Goal: Information Seeking & Learning: Learn about a topic

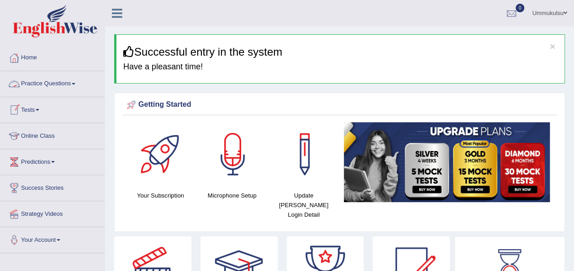
click at [47, 82] on link "Practice Questions" at bounding box center [52, 82] width 104 height 23
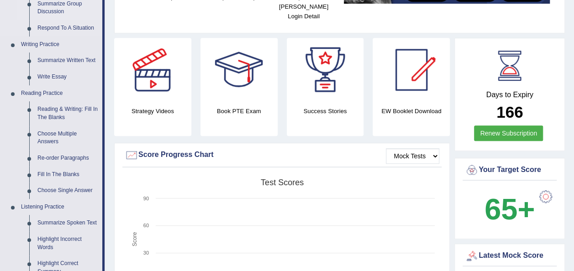
scroll to position [199, 0]
click at [47, 116] on link "Reading & Writing: Fill In The Blanks" at bounding box center [67, 113] width 69 height 24
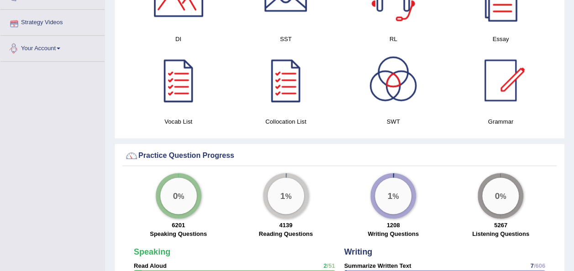
scroll to position [591, 0]
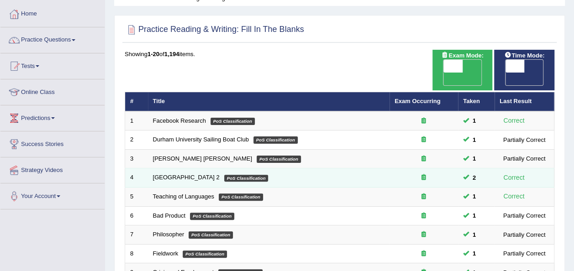
scroll to position [43, 0]
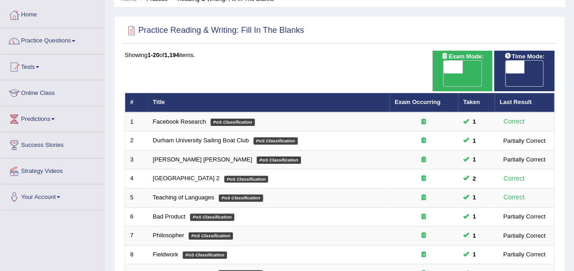
click at [444, 74] on span "OFF" at bounding box center [434, 80] width 19 height 13
checkbox input "true"
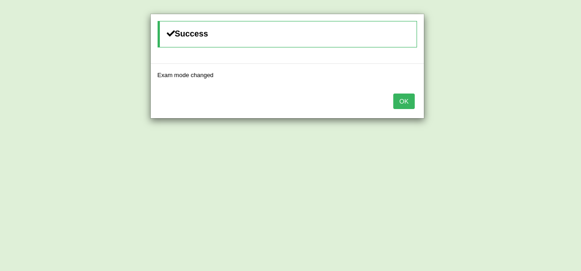
click at [398, 100] on button "OK" at bounding box center [403, 102] width 21 height 16
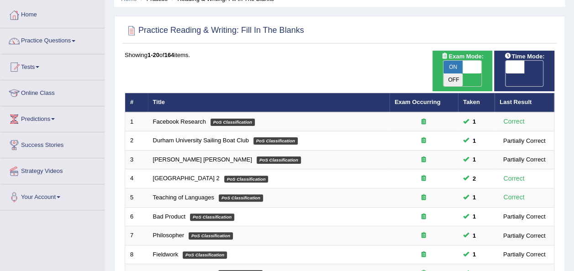
click at [506, 74] on span "OFF" at bounding box center [495, 80] width 19 height 13
checkbox input "true"
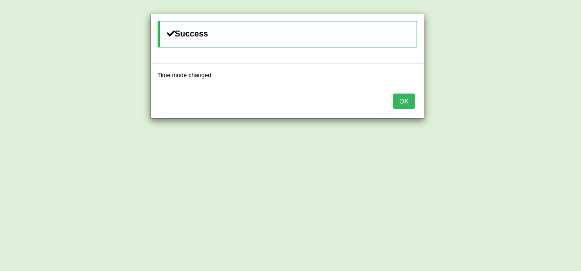
click at [403, 104] on button "OK" at bounding box center [403, 102] width 21 height 16
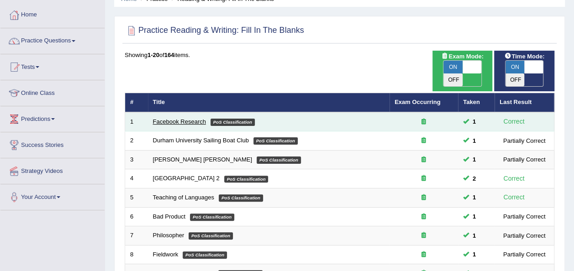
click at [193, 118] on link "Facebook Research" at bounding box center [179, 121] width 53 height 7
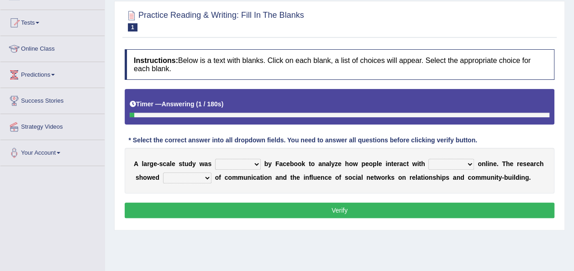
scroll to position [88, 0]
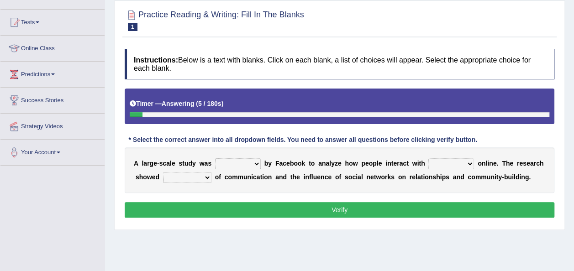
click at [240, 162] on select "surveyed had asked made" at bounding box center [238, 164] width 46 height 11
select select "made"
click at [215, 159] on select "surveyed had asked made" at bounding box center [238, 164] width 46 height 11
click at [428, 164] on select "together all each other another" at bounding box center [451, 164] width 46 height 11
select select "each other"
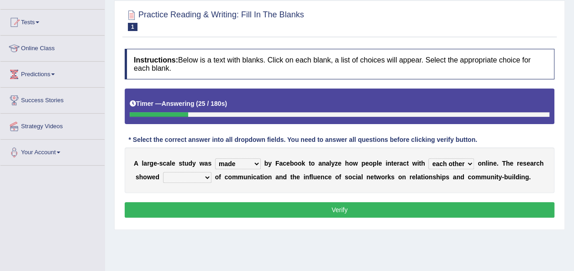
click at [428, 159] on select "together all each other another" at bounding box center [451, 164] width 46 height 11
click at [178, 179] on select "advantages standards fellowships patterns" at bounding box center [187, 177] width 48 height 11
select select "patterns"
click at [163, 172] on select "advantages standards fellowships patterns" at bounding box center [187, 177] width 48 height 11
click at [204, 208] on button "Verify" at bounding box center [340, 210] width 430 height 16
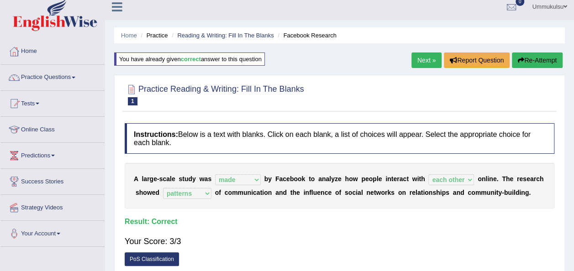
scroll to position [5, 0]
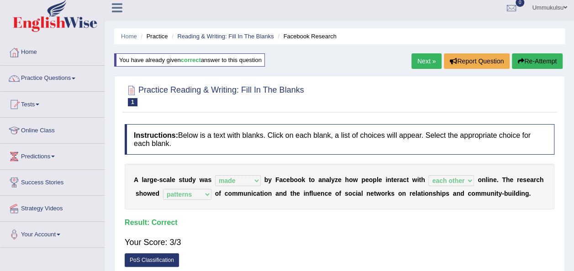
click at [418, 58] on link "Next »" at bounding box center [427, 61] width 30 height 16
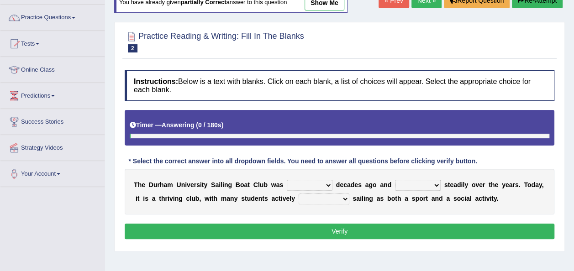
scroll to position [68, 0]
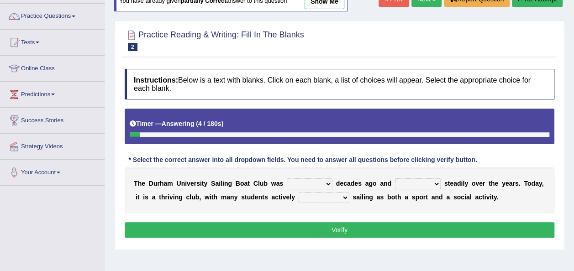
click at [301, 184] on select "found fund founded find" at bounding box center [310, 184] width 46 height 11
select select "found"
click at [287, 179] on select "found fund founded find" at bounding box center [310, 184] width 46 height 11
click at [413, 183] on select "grow growing has grown grown" at bounding box center [418, 184] width 46 height 11
select select "grown"
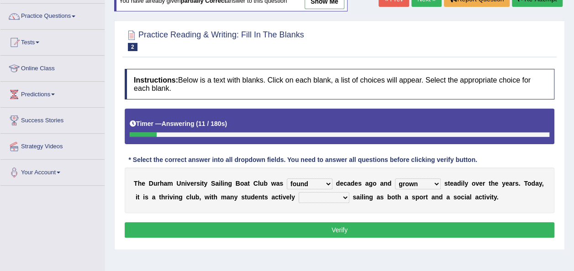
click at [395, 179] on select "grow growing has grown grown" at bounding box center [418, 184] width 46 height 11
click at [299, 195] on select "enjoy enjoyed are enjoying enjoying" at bounding box center [324, 197] width 51 height 11
select select "enjoying"
click at [299, 192] on select "enjoy enjoyed are enjoying enjoying" at bounding box center [324, 197] width 51 height 11
click at [292, 223] on button "Verify" at bounding box center [340, 230] width 430 height 16
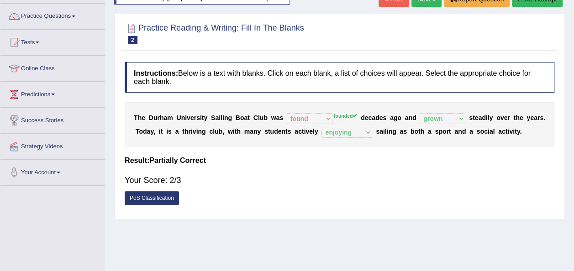
drag, startPoint x: 310, startPoint y: 111, endPoint x: 360, endPoint y: 65, distance: 68.2
click at [360, 65] on div "Instructions: Below is a text with blanks. Click on each blank, a list of choic…" at bounding box center [339, 136] width 434 height 157
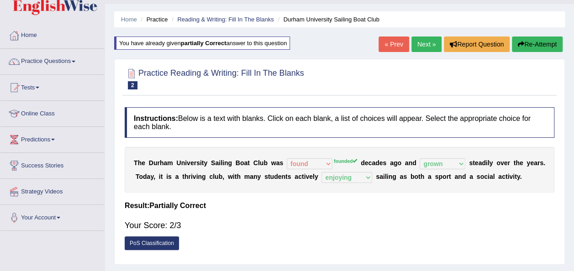
scroll to position [18, 0]
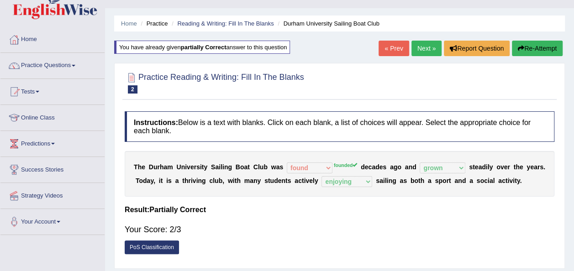
click at [428, 43] on link "Next »" at bounding box center [427, 49] width 30 height 16
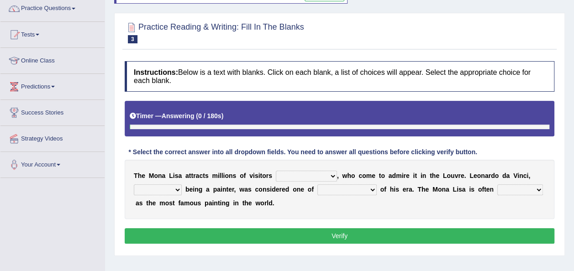
scroll to position [79, 0]
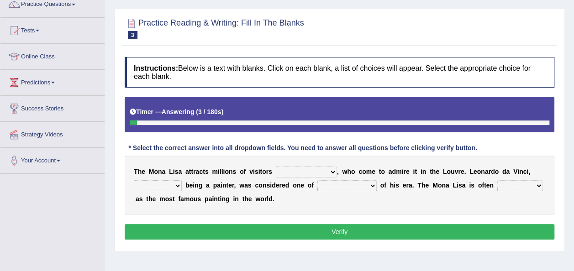
click at [285, 175] on select "around the year the all year all year round per year" at bounding box center [306, 172] width 61 height 11
select select "per year"
click at [276, 167] on select "around the year the all year all year round per year" at bounding box center [306, 172] width 61 height 11
click at [168, 183] on select "rather than as much as as well as as long as" at bounding box center [158, 185] width 48 height 11
select select "as well as"
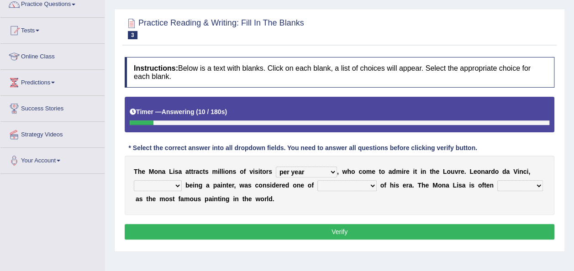
click at [134, 180] on select "rather than as much as as well as as long as" at bounding box center [158, 185] width 48 height 11
click at [338, 182] on select "better artists artist the better artist the best artists" at bounding box center [346, 185] width 59 height 11
select select "the best artists"
click at [317, 180] on select "better artists artist the better artist the best artists" at bounding box center [346, 185] width 59 height 11
click at [497, 186] on select "classified suggested predicted described" at bounding box center [520, 185] width 46 height 11
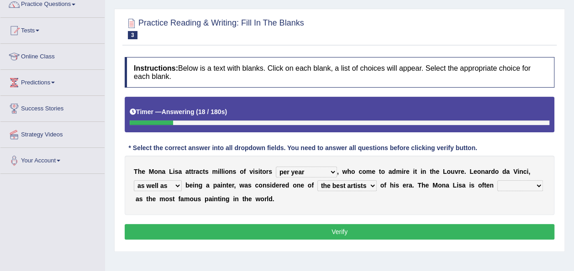
select select "described"
click at [497, 180] on select "classified suggested predicted described" at bounding box center [520, 185] width 46 height 11
click at [395, 231] on button "Verify" at bounding box center [340, 232] width 430 height 16
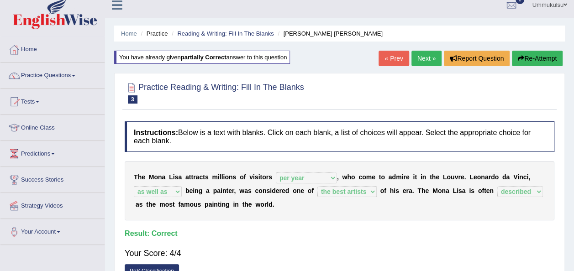
scroll to position [8, 0]
click at [423, 59] on link "Next »" at bounding box center [427, 59] width 30 height 16
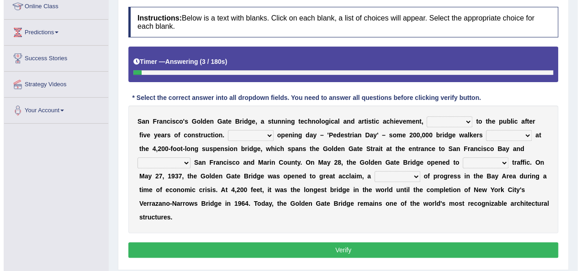
scroll to position [130, 0]
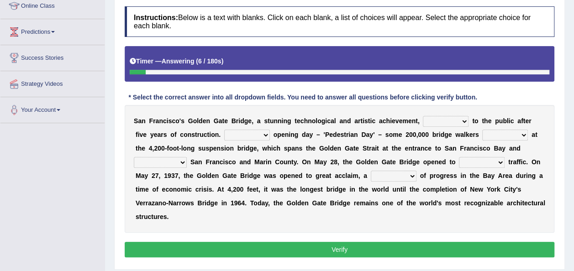
click at [423, 120] on select "opens closes appears equals" at bounding box center [446, 121] width 46 height 11
select select "opens"
click at [423, 116] on select "opens closes appears equals" at bounding box center [446, 121] width 46 height 11
click at [224, 130] on select "On During Since When" at bounding box center [247, 135] width 46 height 11
select select "On"
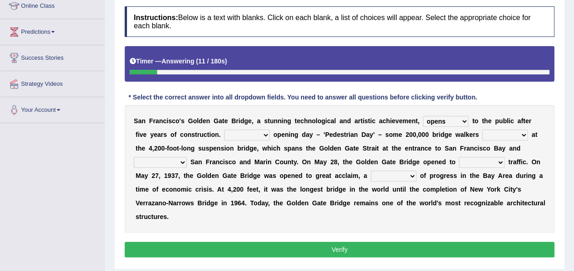
click at [224, 130] on select "On During Since When" at bounding box center [247, 135] width 46 height 11
click at [482, 137] on select "stationed looked marveled laughed" at bounding box center [505, 135] width 46 height 11
select select "marveled"
click at [482, 130] on select "stationed looked marveled laughed" at bounding box center [505, 135] width 46 height 11
click at [187, 157] on select "separates connects channels differentiates" at bounding box center [160, 162] width 53 height 11
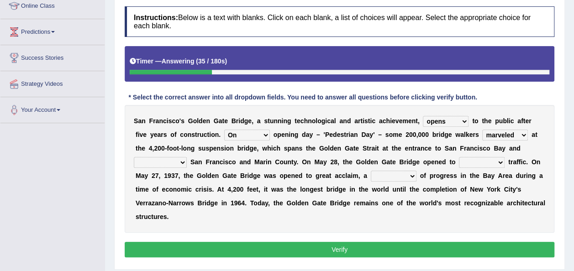
select select "connects"
click at [187, 157] on select "separates connects channels differentiates" at bounding box center [160, 162] width 53 height 11
click at [459, 161] on select "aquatic vehicular airborne watertight" at bounding box center [482, 162] width 46 height 11
select select "vehicular"
click at [459, 157] on select "aquatic vehicular airborne watertight" at bounding box center [482, 162] width 46 height 11
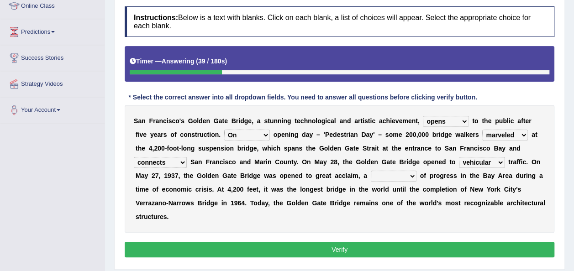
click at [143, 213] on b "r" at bounding box center [142, 216] width 2 height 7
click at [371, 174] on select "denial symbol technique yield" at bounding box center [394, 176] width 46 height 11
select select "symbol"
click at [371, 171] on select "denial symbol technique yield" at bounding box center [394, 176] width 46 height 11
click at [293, 242] on button "Verify" at bounding box center [340, 250] width 430 height 16
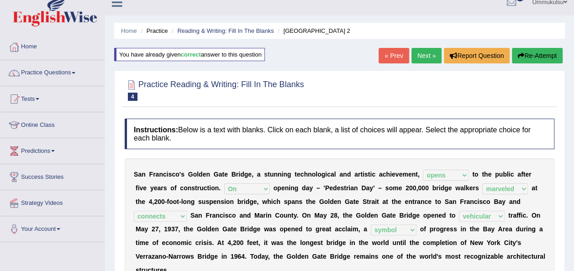
scroll to position [11, 0]
click at [420, 54] on link "Next »" at bounding box center [427, 56] width 30 height 16
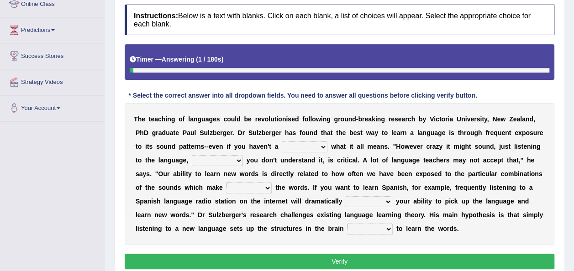
scroll to position [133, 0]
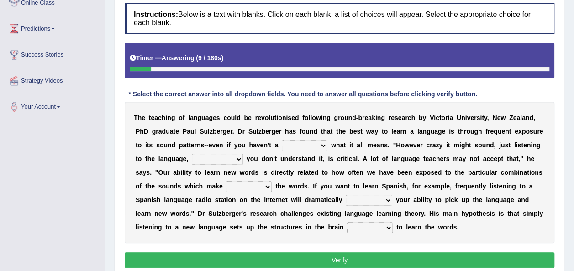
click at [282, 146] on select "dew claw clue due" at bounding box center [305, 145] width 46 height 11
select select "clue"
click at [282, 140] on select "dew claw clue due" at bounding box center [305, 145] width 46 height 11
click at [192, 161] on select "but also all together even though if so" at bounding box center [217, 159] width 51 height 11
select select "even though"
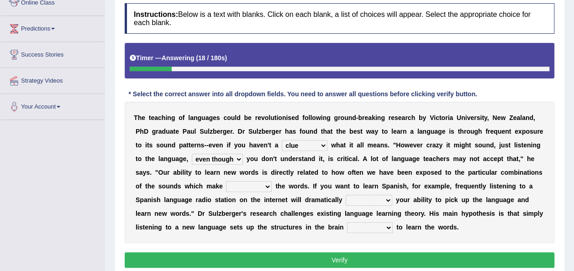
click at [192, 154] on select "but also all together even though if so" at bounding box center [217, 159] width 51 height 11
click at [226, 186] on select "down up of on" at bounding box center [249, 186] width 46 height 11
select select "up"
click at [226, 181] on select "down up of on" at bounding box center [249, 186] width 46 height 11
click at [346, 201] on select "evaluate exaggerate describe boost" at bounding box center [369, 200] width 47 height 11
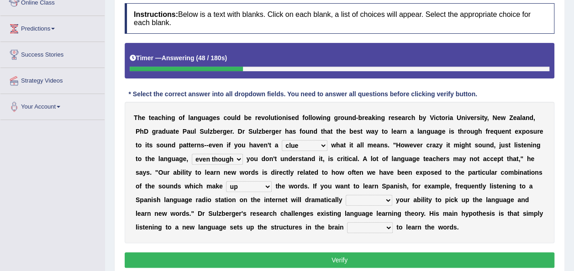
select select "boost"
click at [346, 195] on select "evaluate exaggerate describe boost" at bounding box center [369, 200] width 47 height 11
click at [347, 226] on select "requiring required directed to require" at bounding box center [370, 227] width 46 height 11
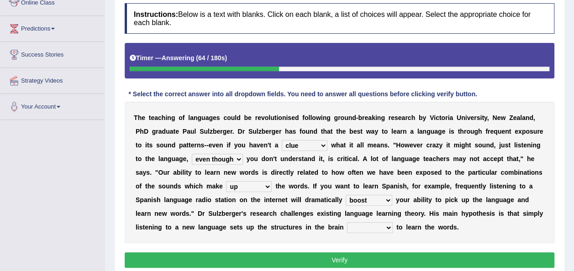
select select "required"
click at [347, 222] on select "requiring required directed to require" at bounding box center [370, 227] width 46 height 11
click at [331, 254] on button "Verify" at bounding box center [340, 261] width 430 height 16
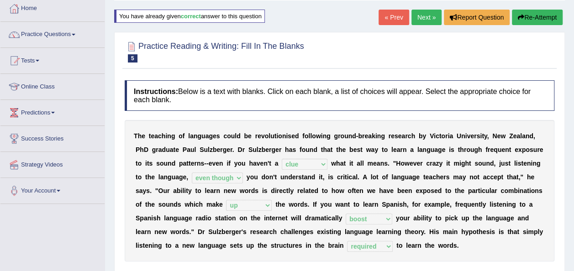
scroll to position [44, 0]
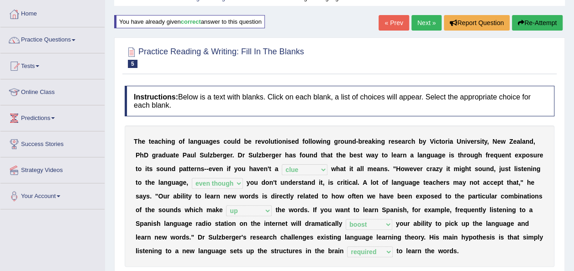
click at [423, 21] on link "Next »" at bounding box center [427, 23] width 30 height 16
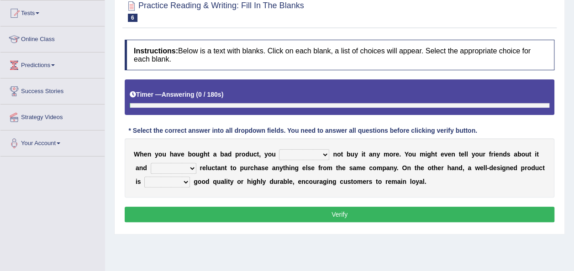
scroll to position [100, 0]
